Goal: Transaction & Acquisition: Register for event/course

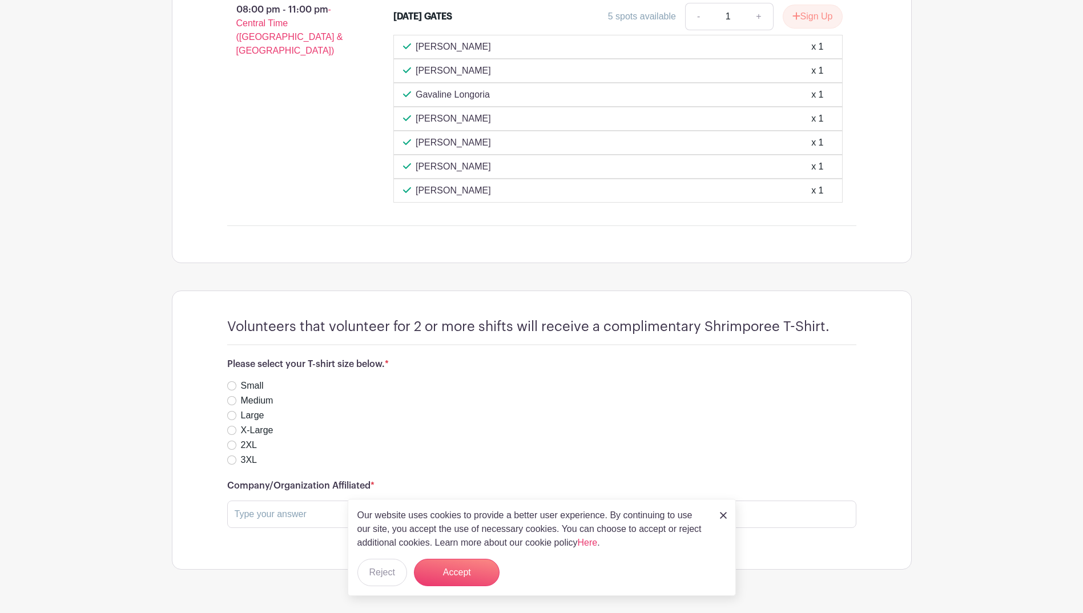
scroll to position [1142, 0]
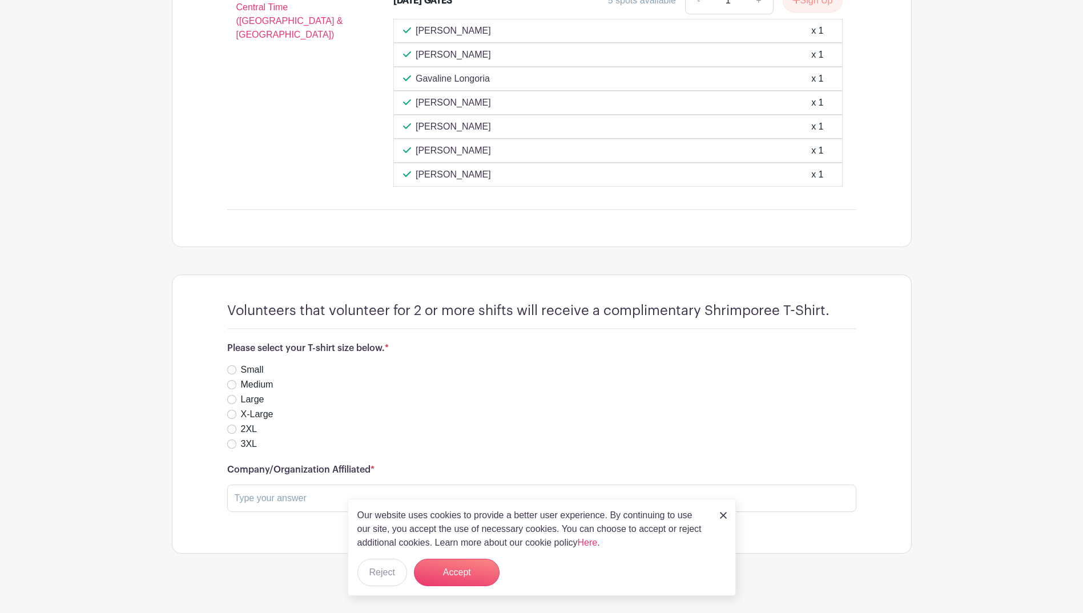
click at [723, 516] on img at bounding box center [723, 515] width 7 height 7
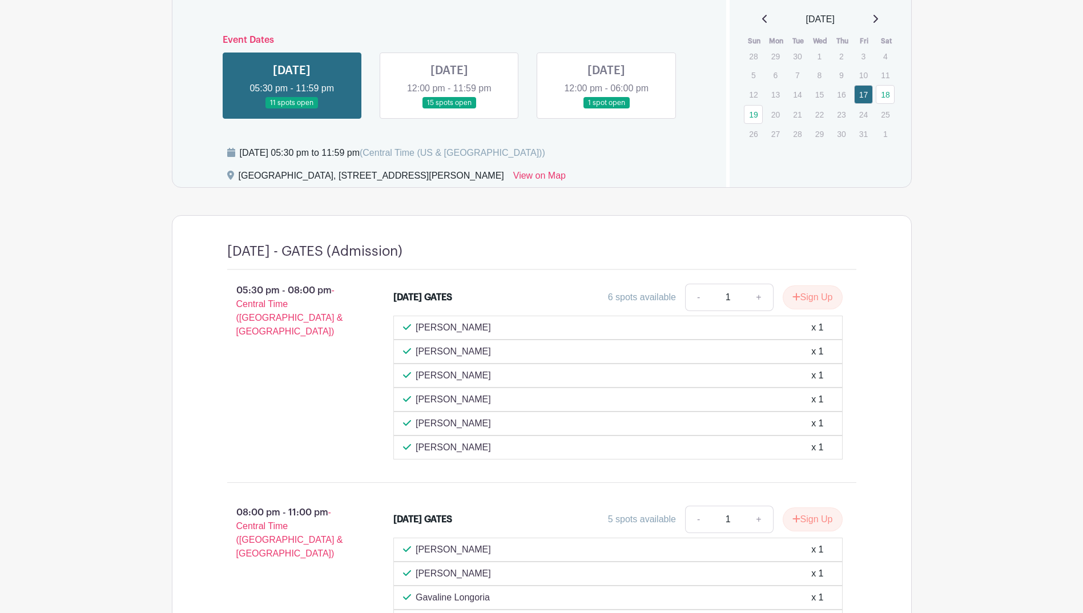
scroll to position [640, 0]
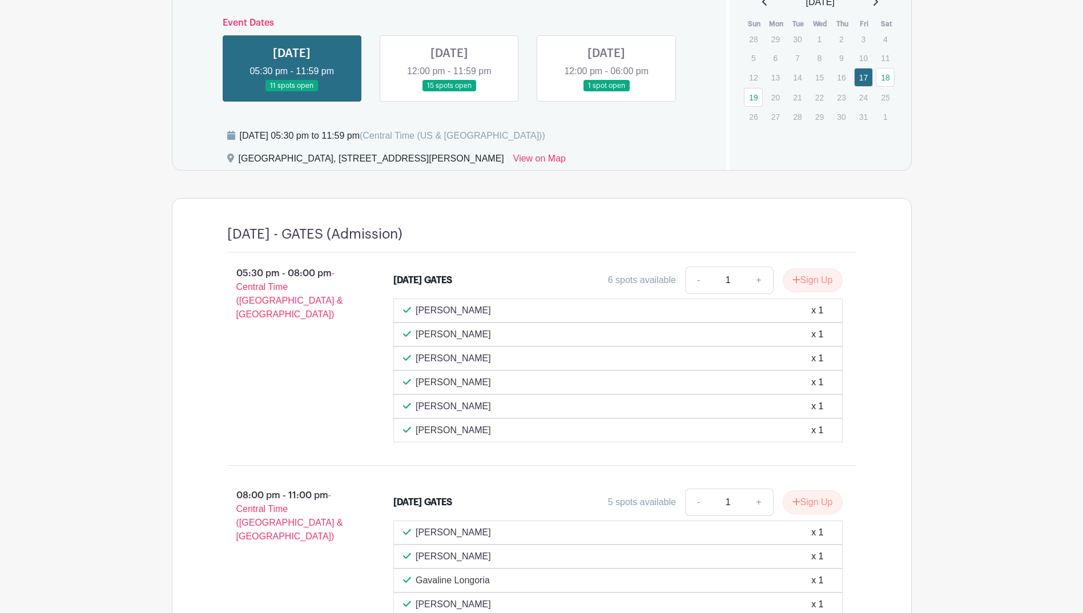
click at [449, 92] on link at bounding box center [449, 92] width 0 height 0
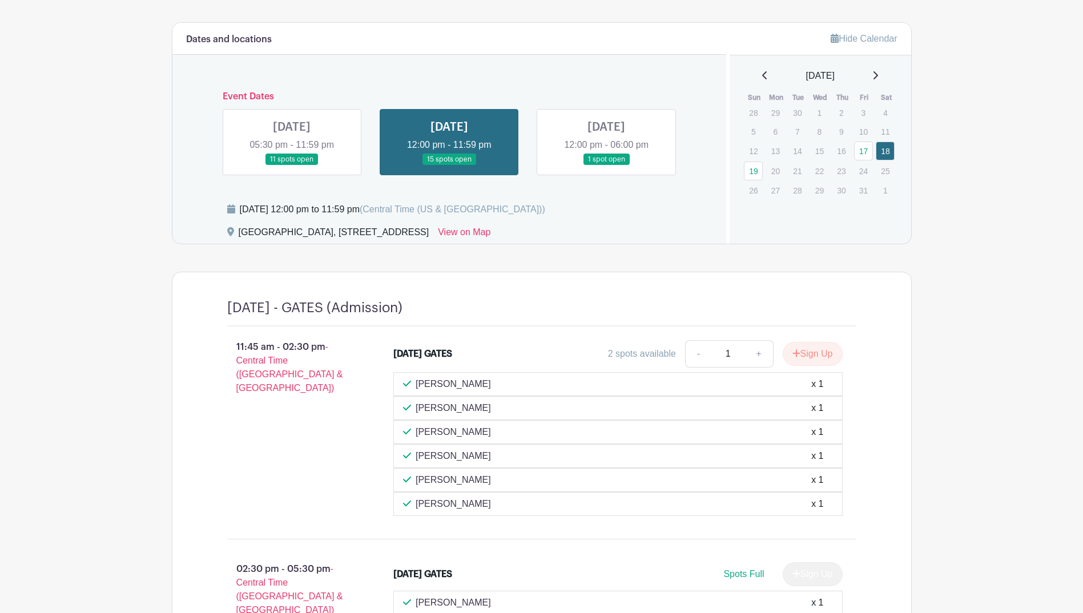
scroll to position [526, 0]
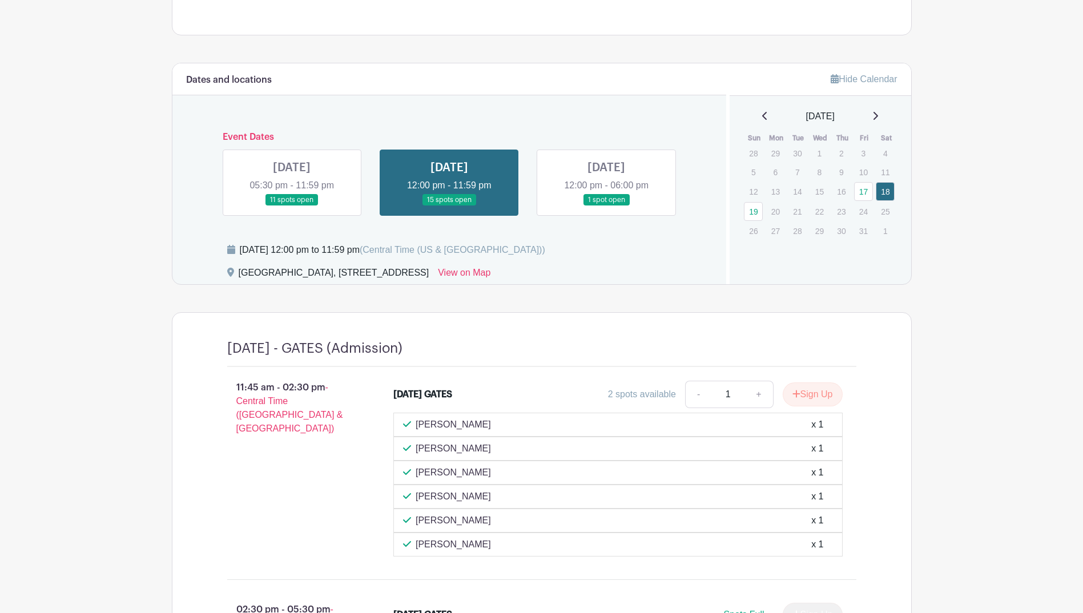
click at [606, 206] on link at bounding box center [606, 206] width 0 height 0
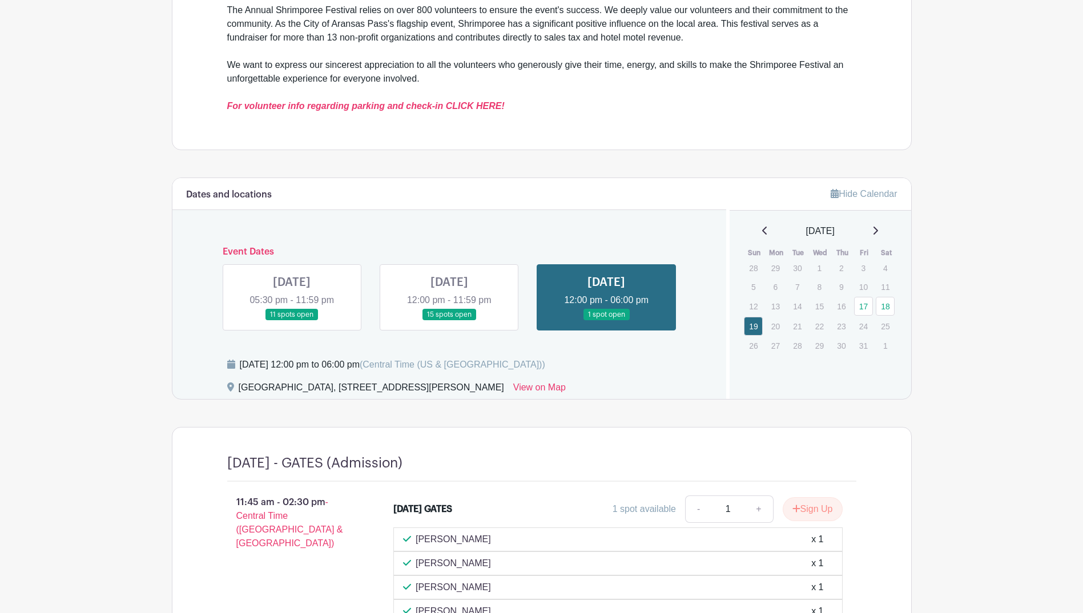
scroll to position [417, 0]
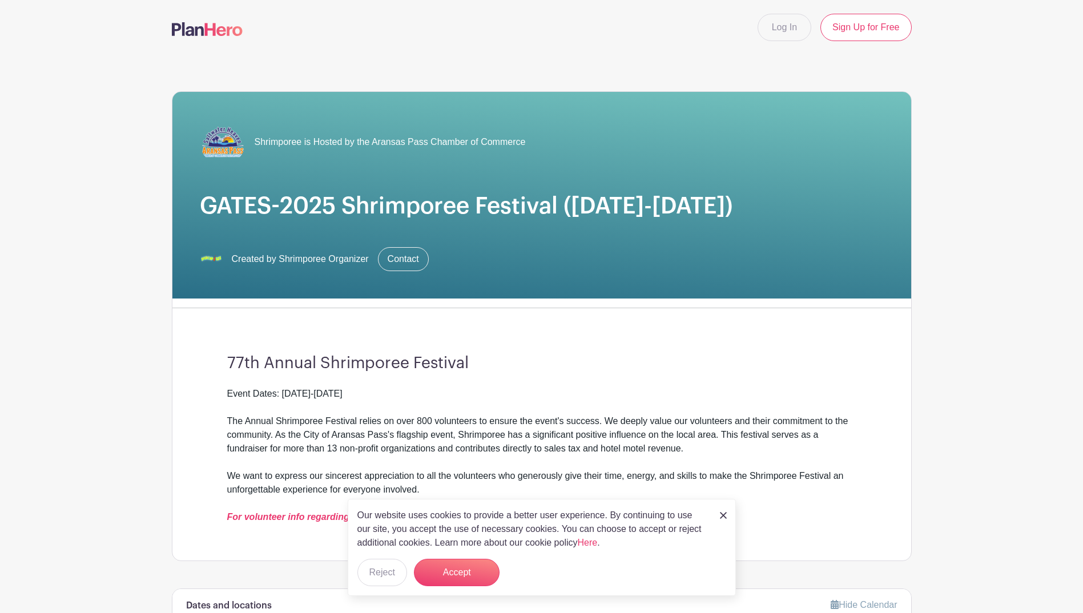
click at [722, 517] on img at bounding box center [723, 515] width 7 height 7
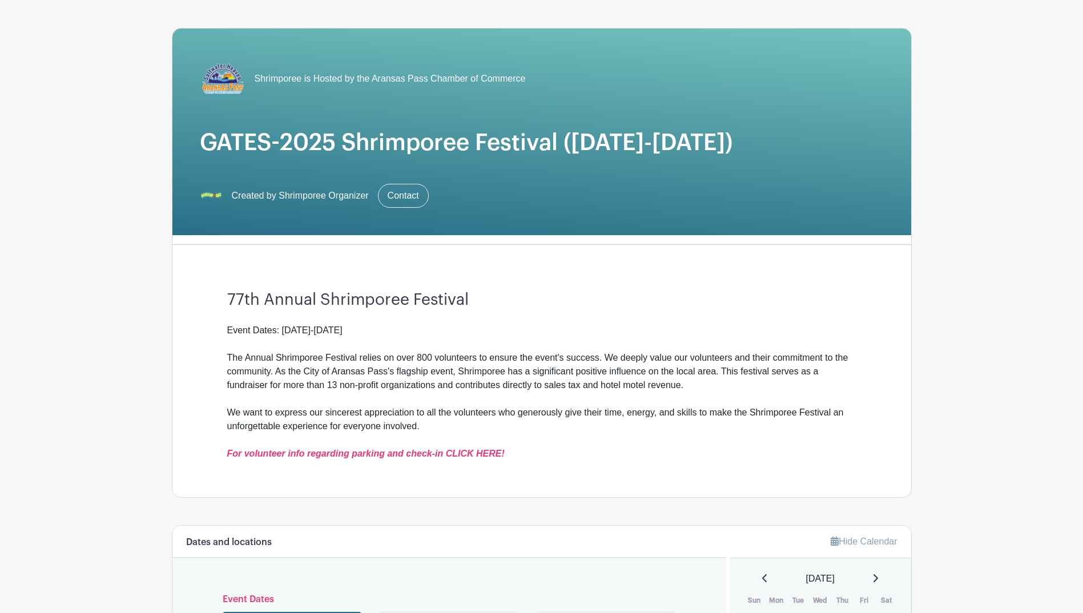
scroll to position [57, 0]
